Goal: Information Seeking & Learning: Learn about a topic

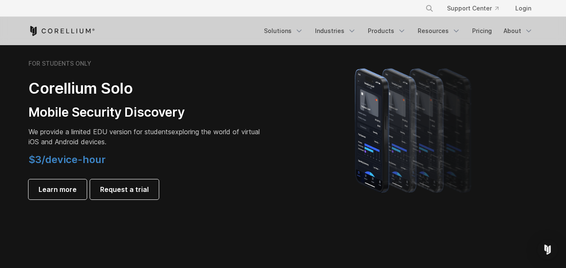
scroll to position [544, 0]
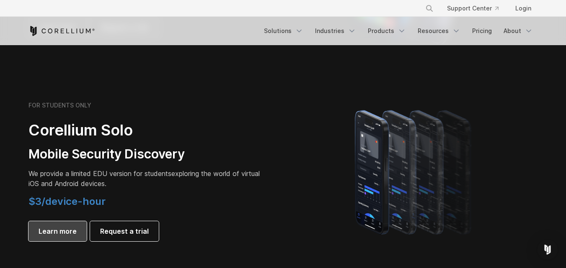
click at [50, 235] on span "Learn more" at bounding box center [58, 231] width 38 height 10
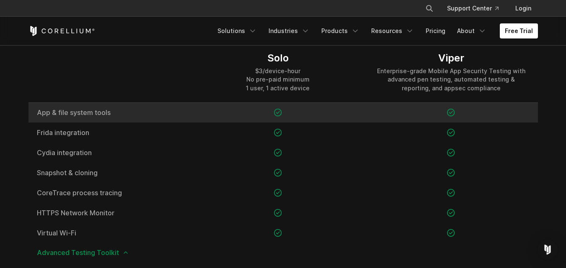
scroll to position [595, 0]
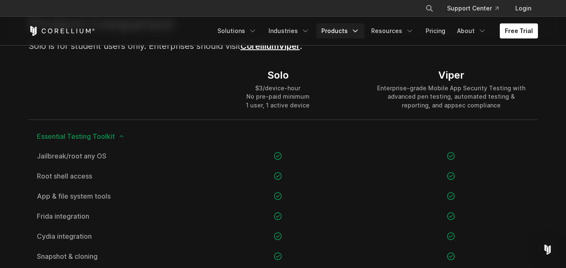
click at [341, 31] on link "Products" at bounding box center [340, 30] width 48 height 15
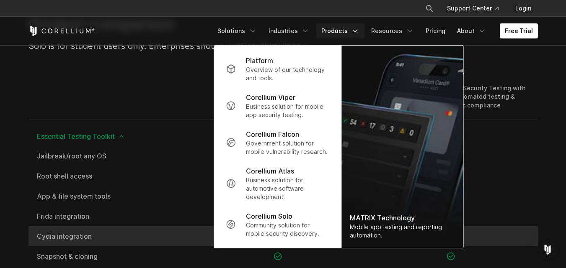
click at [278, 229] on p "Community solution for mobile security discovery." at bounding box center [287, 229] width 83 height 17
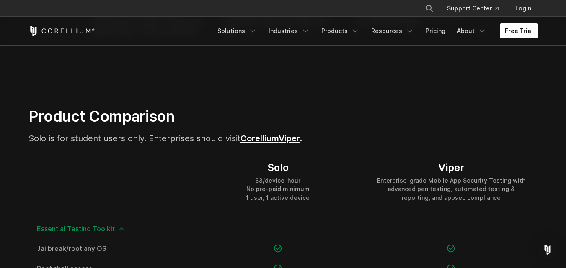
scroll to position [461, 0]
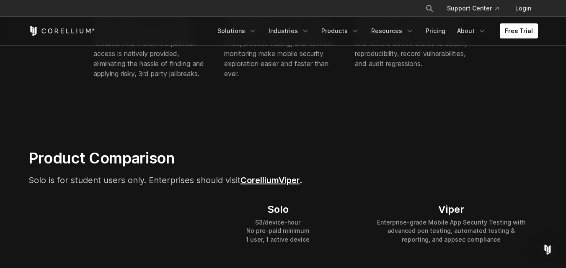
click at [257, 182] on link "Corellium" at bounding box center [259, 180] width 38 height 10
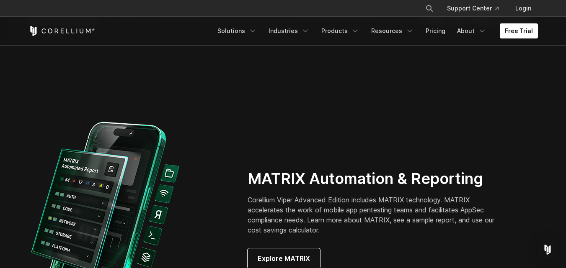
scroll to position [628, 0]
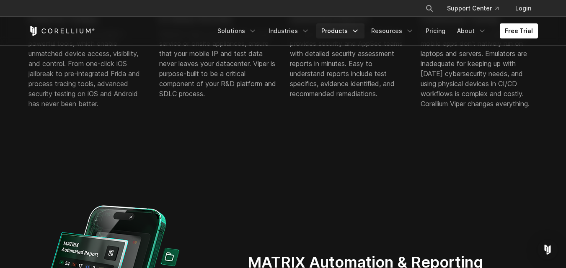
click at [335, 33] on link "Products" at bounding box center [340, 30] width 48 height 15
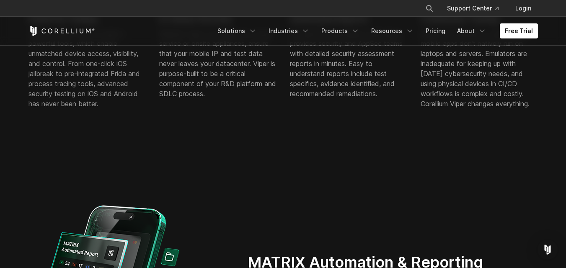
click at [69, 33] on icon "Corellium Home" at bounding box center [61, 31] width 67 height 10
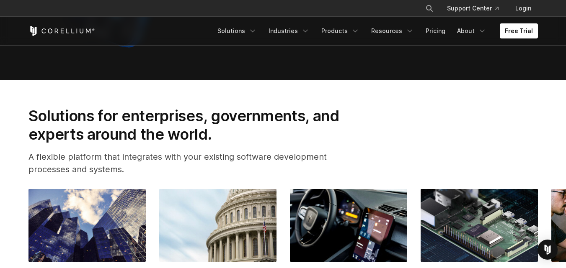
scroll to position [1005, 0]
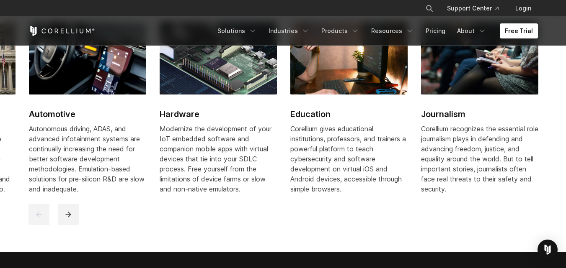
drag, startPoint x: 458, startPoint y: 154, endPoint x: 176, endPoint y: 138, distance: 282.2
click at [176, 138] on span "Modernize the development of your IoT embedded software and companion mobile ap…" at bounding box center [216, 159] width 112 height 69
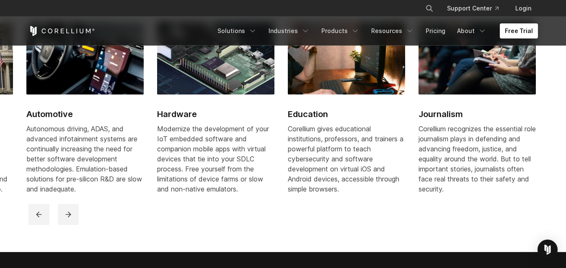
drag, startPoint x: 430, startPoint y: 138, endPoint x: 306, endPoint y: 136, distance: 124.4
click at [306, 136] on div "Corellium gives educational institutions, professors, and trainers a powerful p…" at bounding box center [346, 159] width 117 height 70
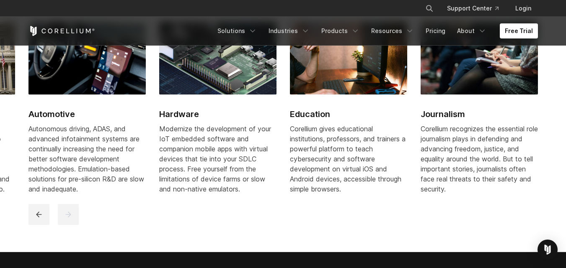
scroll to position [963, 0]
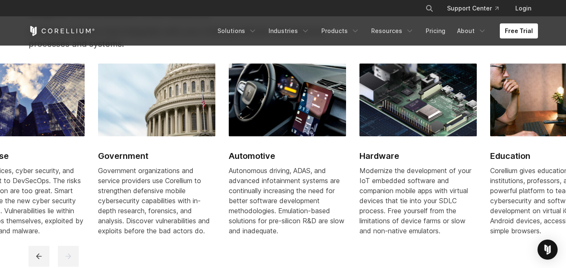
drag, startPoint x: 219, startPoint y: 175, endPoint x: 487, endPoint y: 192, distance: 268.5
click at [471, 192] on span "Modernize the development of your IoT embedded software and companion mobile ap…" at bounding box center [415, 201] width 112 height 69
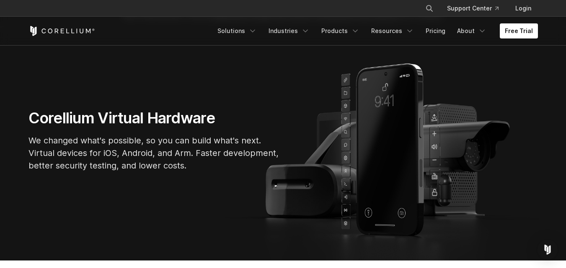
scroll to position [0, 0]
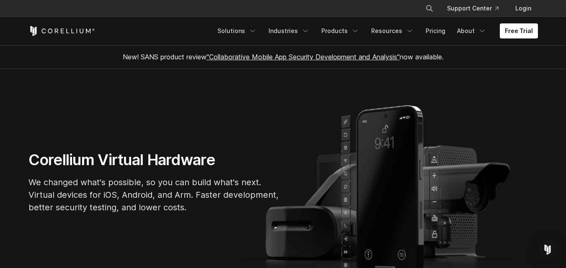
click at [264, 56] on link ""Collaborative Mobile App Security Development and Analysis"" at bounding box center [302, 57] width 193 height 8
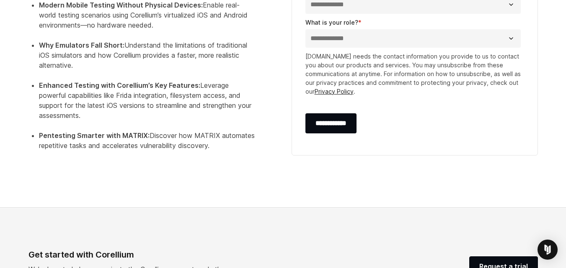
scroll to position [544, 0]
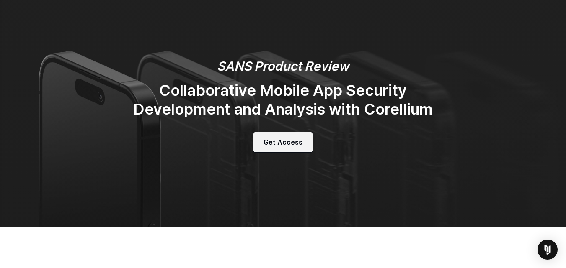
click at [269, 139] on span "Get Access" at bounding box center [282, 142] width 39 height 10
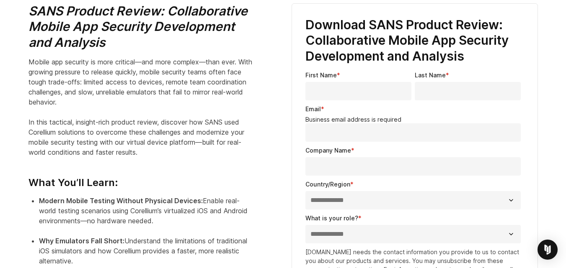
scroll to position [310, 0]
